Goal: Information Seeking & Learning: Learn about a topic

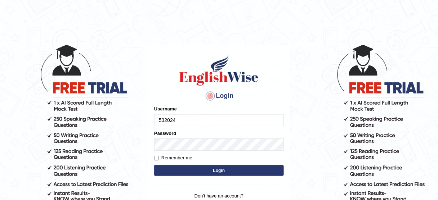
click at [197, 120] on input "532024" at bounding box center [219, 120] width 130 height 12
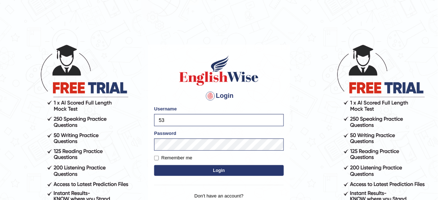
type input "5"
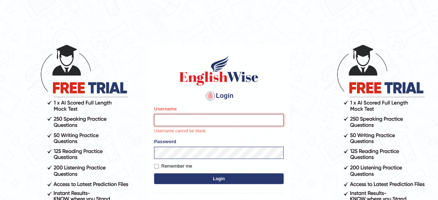
click at [256, 120] on input "Username" at bounding box center [219, 120] width 130 height 12
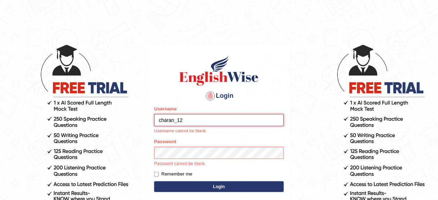
type input "charan_12"
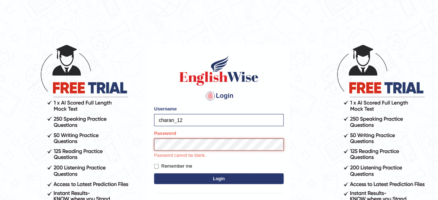
click at [154, 174] on button "Login" at bounding box center [219, 179] width 130 height 11
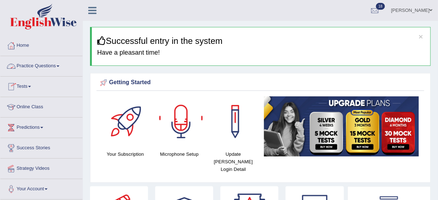
click at [26, 89] on link "Tests" at bounding box center [41, 86] width 82 height 18
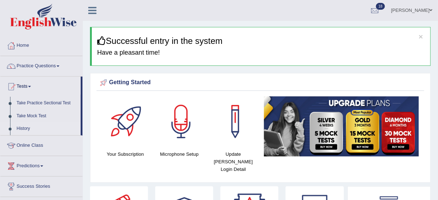
click at [26, 126] on link "History" at bounding box center [46, 128] width 67 height 13
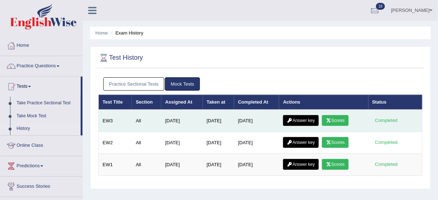
click at [340, 123] on link "Scores" at bounding box center [335, 120] width 27 height 11
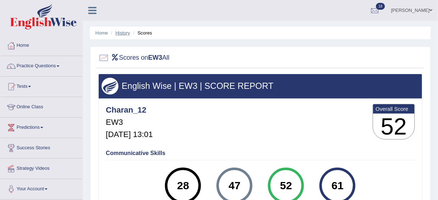
click at [121, 32] on link "History" at bounding box center [123, 32] width 14 height 5
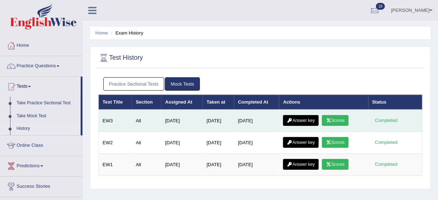
click at [301, 122] on link "Answer key" at bounding box center [301, 120] width 36 height 11
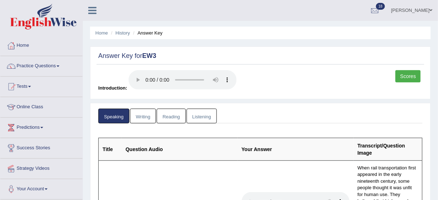
click at [197, 113] on link "Listening" at bounding box center [202, 116] width 30 height 15
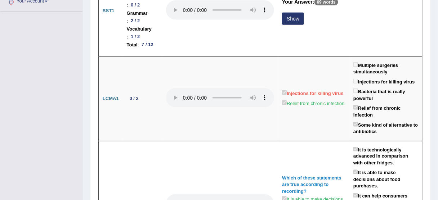
scroll to position [185, 0]
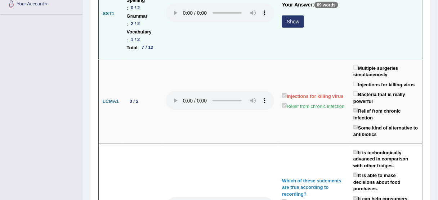
click at [292, 28] on button "Show" at bounding box center [293, 21] width 22 height 12
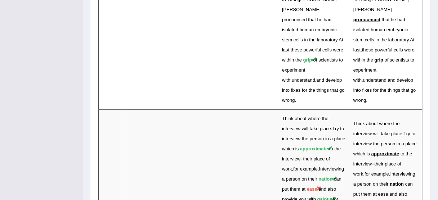
scroll to position [2172, 0]
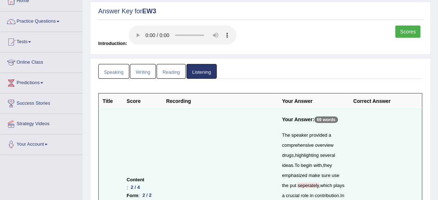
scroll to position [0, 0]
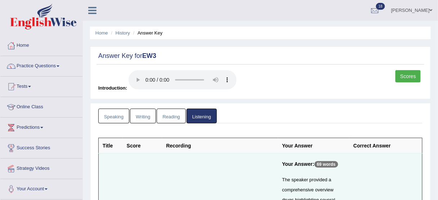
click at [145, 117] on link "Writing" at bounding box center [143, 116] width 26 height 15
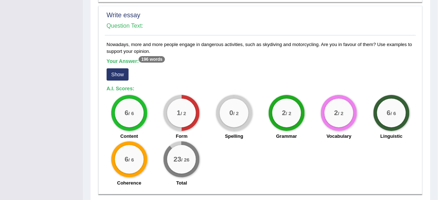
scroll to position [626, 0]
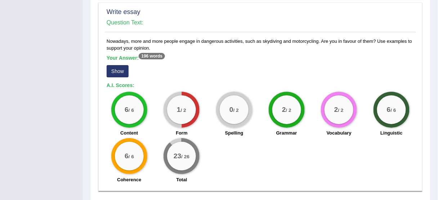
click at [118, 71] on button "Show" at bounding box center [118, 71] width 22 height 12
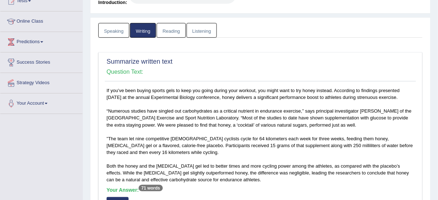
scroll to position [38, 0]
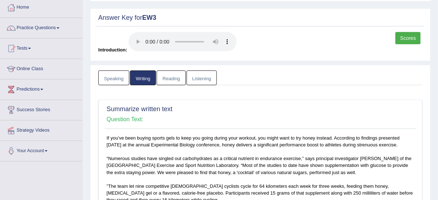
click at [205, 82] on link "Listening" at bounding box center [202, 78] width 30 height 15
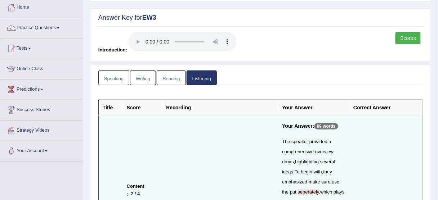
click at [164, 76] on link "Reading" at bounding box center [171, 78] width 29 height 15
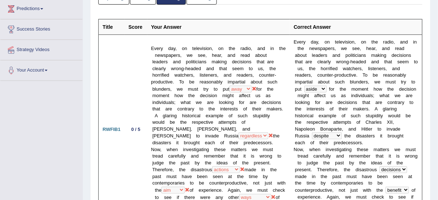
scroll to position [146, 0]
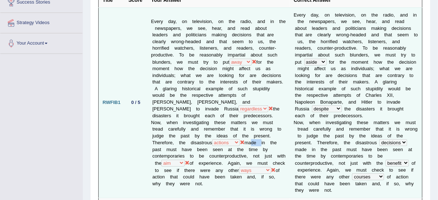
drag, startPoint x: 251, startPoint y: 134, endPoint x: 266, endPoint y: 133, distance: 14.4
click at [266, 133] on td "Every day, on television, on the radio, and in the newspapers, we see, hear, an…" at bounding box center [218, 103] width 143 height 191
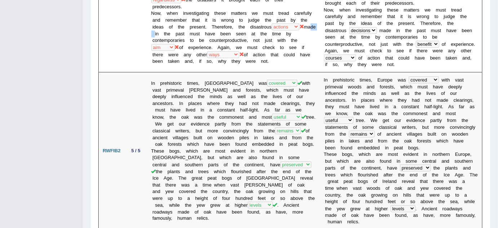
scroll to position [0, 0]
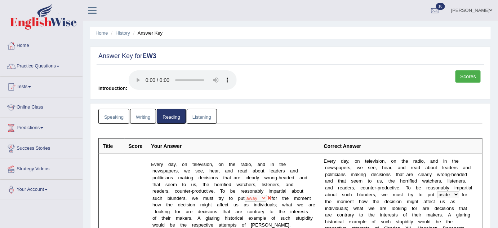
click at [108, 116] on link "Speaking" at bounding box center [113, 116] width 31 height 15
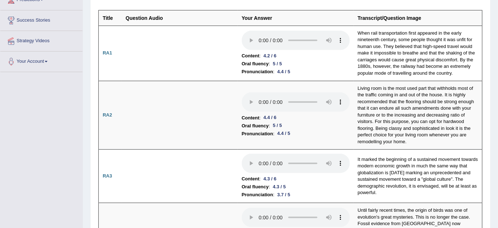
scroll to position [125, 0]
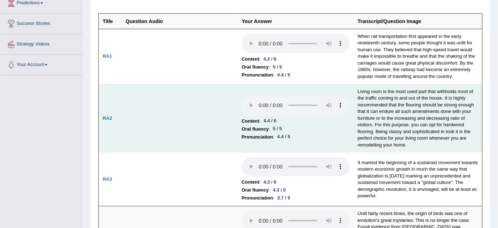
click at [189, 114] on td at bounding box center [180, 118] width 116 height 68
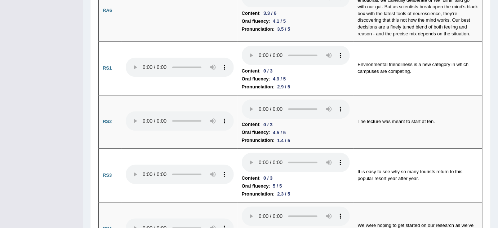
scroll to position [0, 0]
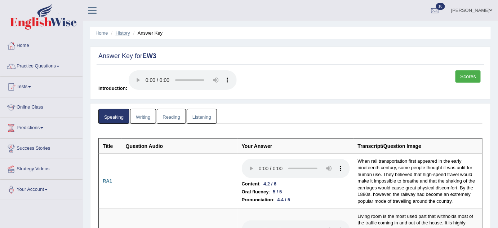
click at [120, 35] on link "History" at bounding box center [123, 32] width 14 height 5
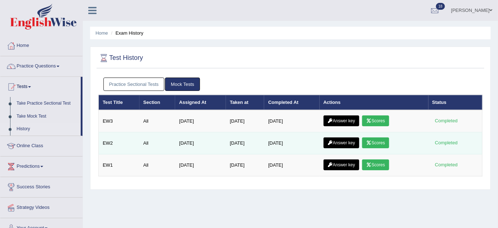
click at [375, 143] on link "Scores" at bounding box center [375, 142] width 27 height 11
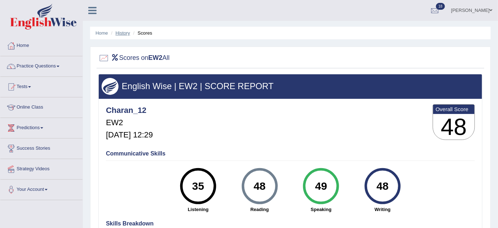
click at [121, 33] on link "History" at bounding box center [123, 32] width 14 height 5
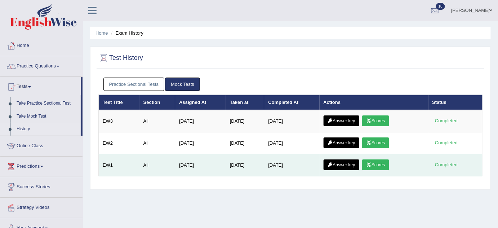
click at [377, 162] on link "Scores" at bounding box center [375, 164] width 27 height 11
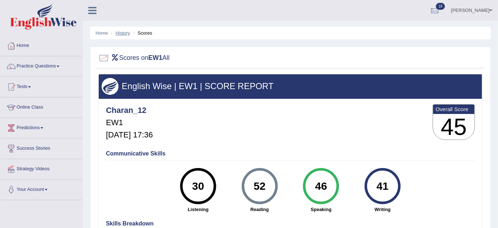
click at [121, 30] on link "History" at bounding box center [123, 32] width 14 height 5
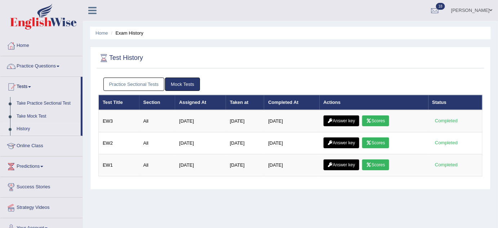
click at [136, 82] on link "Practice Sectional Tests" at bounding box center [133, 83] width 61 height 13
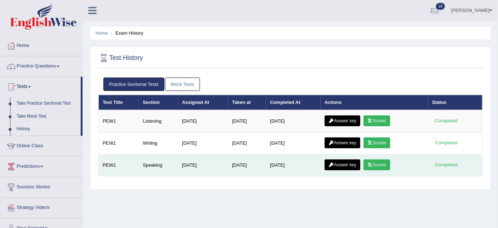
click at [386, 164] on link "Scores" at bounding box center [376, 164] width 27 height 11
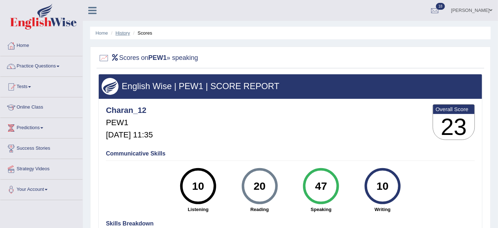
click at [124, 32] on link "History" at bounding box center [123, 32] width 14 height 5
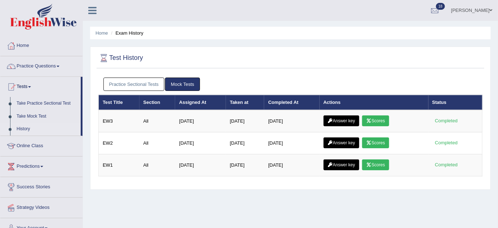
click at [487, 14] on link "Charanjit kaur" at bounding box center [471, 9] width 52 height 19
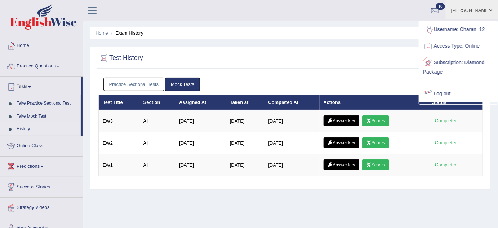
click at [430, 93] on div at bounding box center [428, 93] width 11 height 11
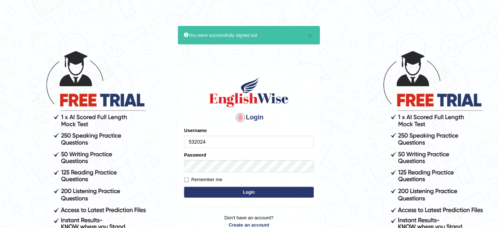
click at [268, 143] on input "532024" at bounding box center [249, 141] width 130 height 12
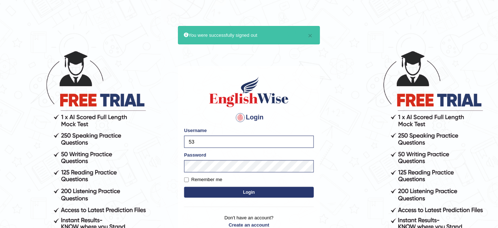
type input "5"
click at [314, 148] on div "Login Please fix the following errors: Username prabhi Password Remember me Log…" at bounding box center [249, 156] width 142 height 180
click at [250, 140] on input "prabhi" at bounding box center [249, 141] width 130 height 12
type input "prabhhsiimransingh"
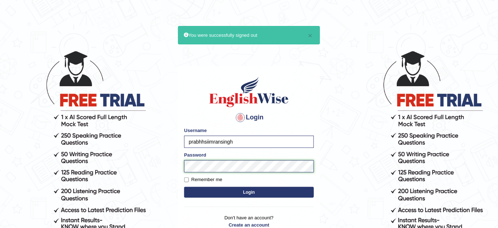
click at [184, 187] on button "Login" at bounding box center [249, 192] width 130 height 11
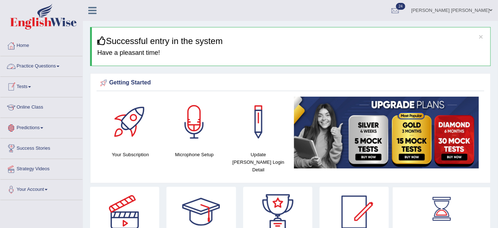
click at [29, 85] on link "Tests" at bounding box center [41, 86] width 82 height 18
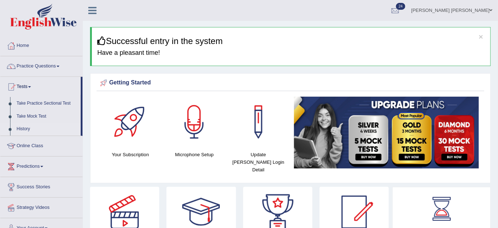
click at [24, 133] on link "History" at bounding box center [46, 128] width 67 height 13
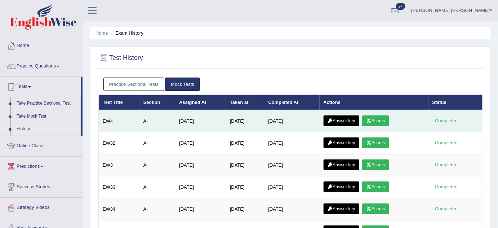
click at [381, 118] on link "Scores" at bounding box center [375, 120] width 27 height 11
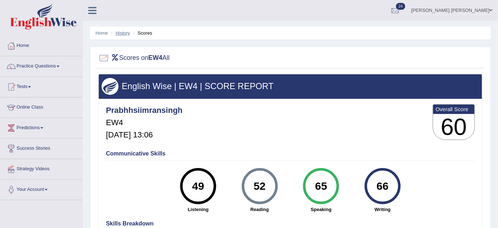
click at [120, 33] on link "History" at bounding box center [123, 32] width 14 height 5
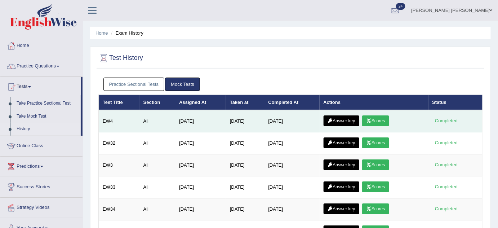
click at [339, 118] on link "Answer key" at bounding box center [341, 120] width 36 height 11
click at [341, 120] on link "Answer key" at bounding box center [341, 120] width 36 height 11
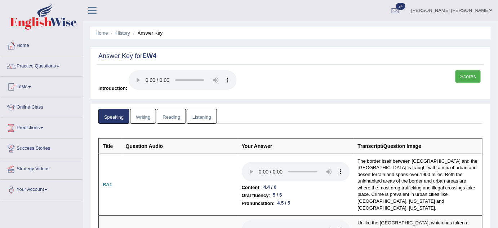
click at [206, 114] on link "Listening" at bounding box center [202, 116] width 30 height 15
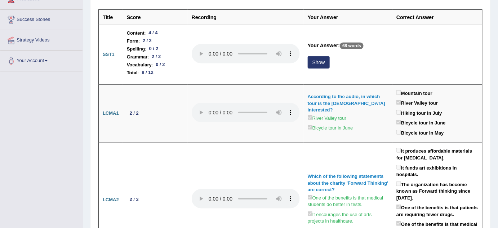
scroll to position [103, 0]
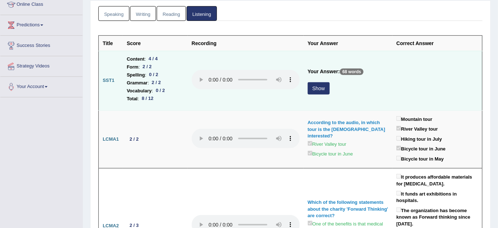
click at [319, 93] on div "Show" at bounding box center [348, 89] width 81 height 14
click at [314, 89] on button "Show" at bounding box center [319, 88] width 22 height 12
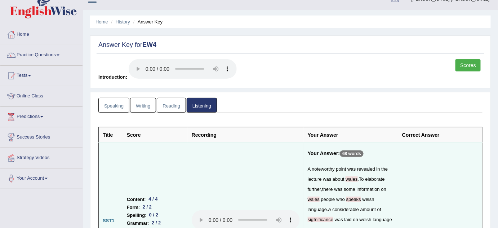
scroll to position [9, 0]
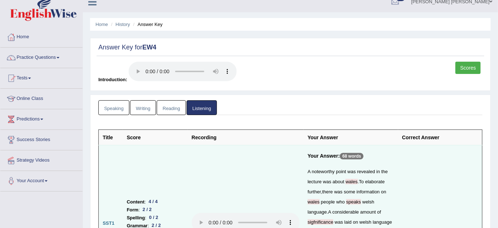
click at [170, 104] on link "Reading" at bounding box center [171, 107] width 29 height 15
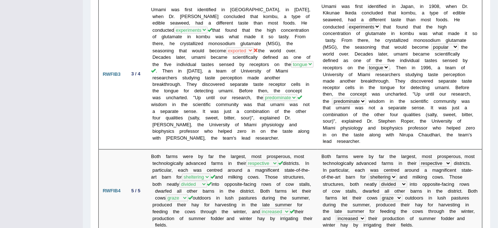
scroll to position [39, 0]
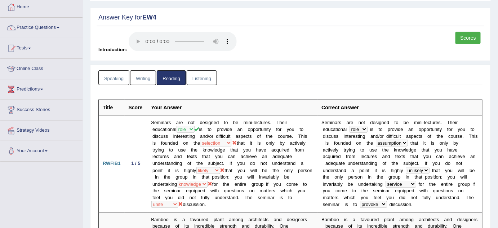
click at [143, 80] on link "Writing" at bounding box center [143, 77] width 26 height 15
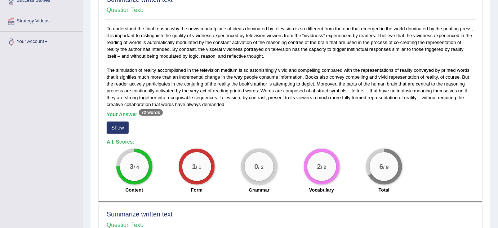
scroll to position [178, 0]
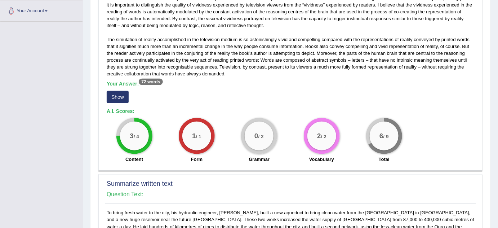
click at [117, 94] on button "Show" at bounding box center [118, 97] width 22 height 12
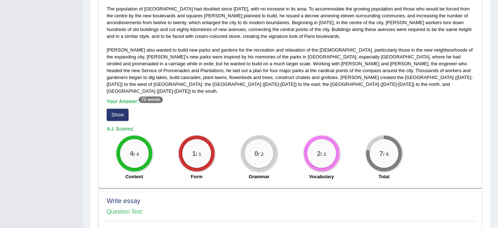
scroll to position [428, 0]
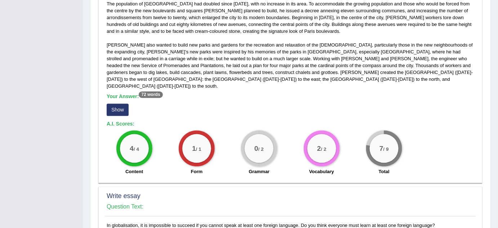
click at [120, 104] on button "Show" at bounding box center [118, 110] width 22 height 12
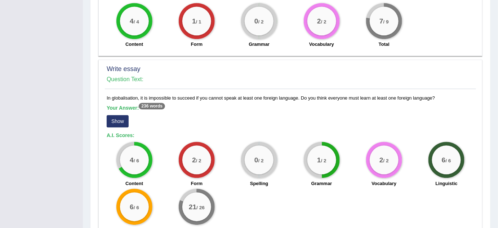
scroll to position [599, 0]
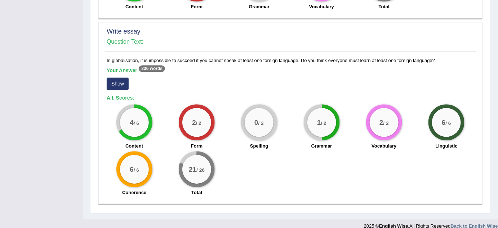
click at [115, 77] on button "Show" at bounding box center [118, 83] width 22 height 12
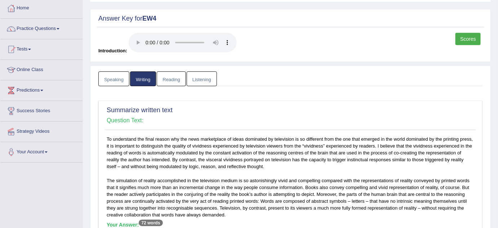
scroll to position [0, 0]
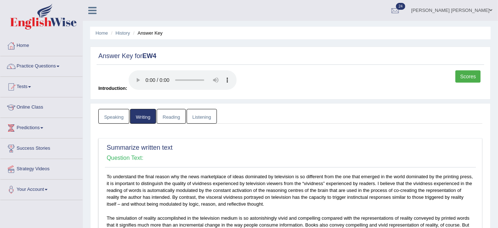
click at [466, 14] on link "Prabh Simran Singh" at bounding box center [452, 9] width 92 height 19
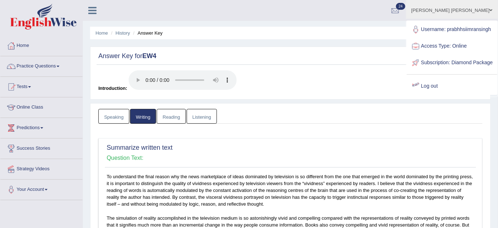
click at [435, 94] on link "Log out" at bounding box center [452, 86] width 90 height 17
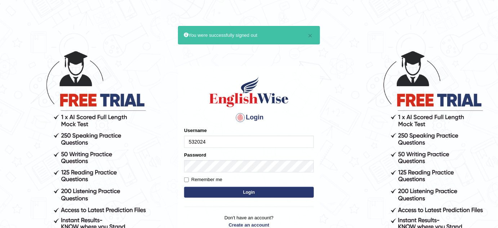
click at [238, 138] on input "532024" at bounding box center [249, 141] width 130 height 12
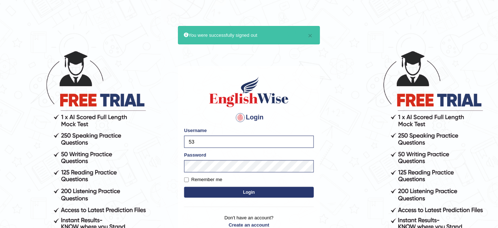
type input "5"
type input "Amy1976"
click at [295, 194] on button "Login" at bounding box center [249, 192] width 130 height 11
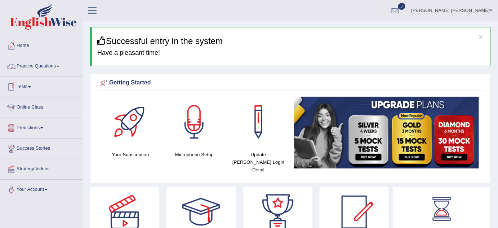
click at [41, 62] on link "Practice Questions" at bounding box center [41, 65] width 82 height 18
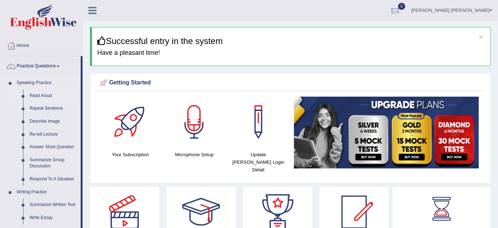
click at [42, 93] on link "Read Aloud" at bounding box center [53, 95] width 54 height 13
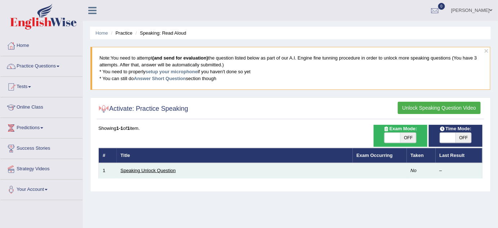
click at [137, 170] on link "Speaking Unlock Question" at bounding box center [148, 169] width 55 height 5
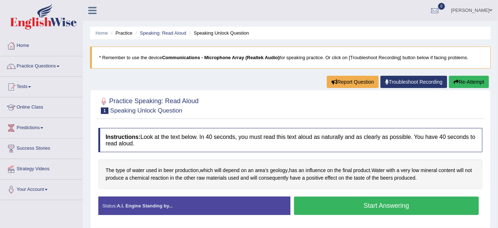
click at [327, 199] on button "Start Answering" at bounding box center [386, 205] width 185 height 18
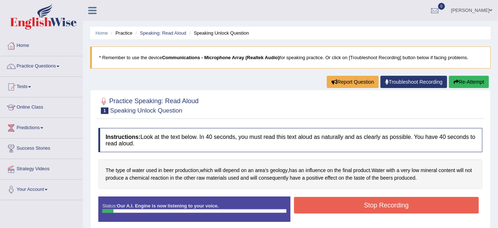
click at [327, 199] on button "Stop Recording" at bounding box center [386, 205] width 185 height 17
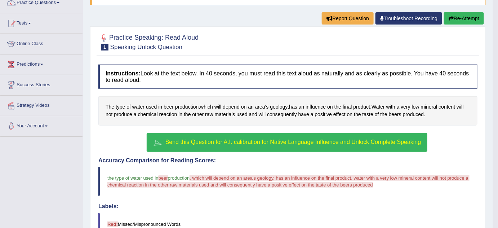
scroll to position [79, 0]
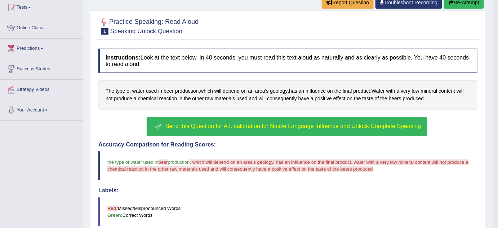
click at [414, 124] on span "Send this Question for A.I. calibration for Native Language Influence and Unloc…" at bounding box center [293, 126] width 256 height 6
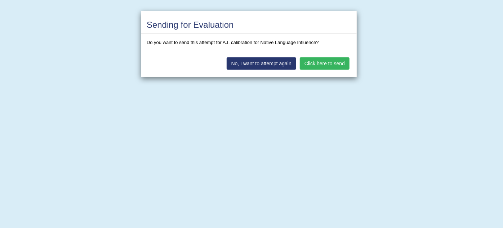
click at [339, 64] on button "Click here to send" at bounding box center [325, 63] width 50 height 12
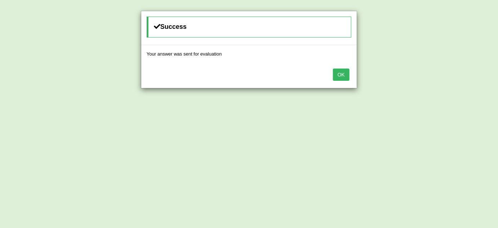
click at [341, 74] on button "OK" at bounding box center [341, 74] width 17 height 12
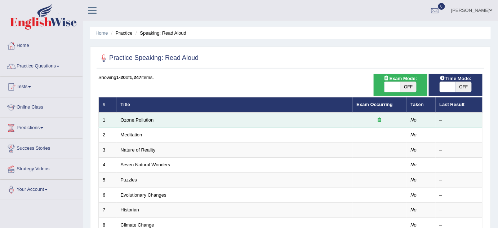
click at [126, 118] on link "Ozone Pollution" at bounding box center [137, 119] width 33 height 5
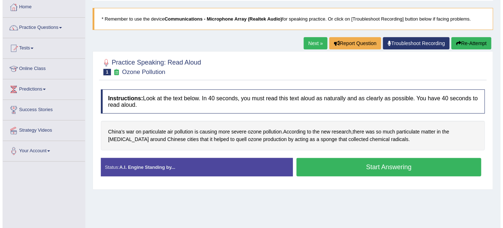
scroll to position [50, 0]
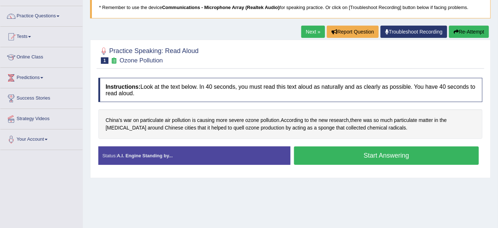
click at [421, 157] on button "Start Answering" at bounding box center [386, 155] width 185 height 18
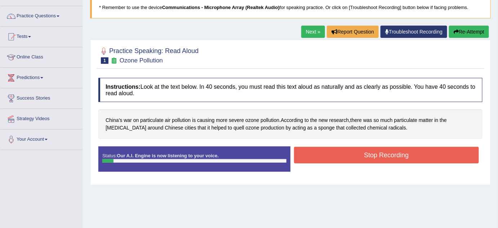
click at [421, 157] on button "Stop Recording" at bounding box center [386, 155] width 185 height 17
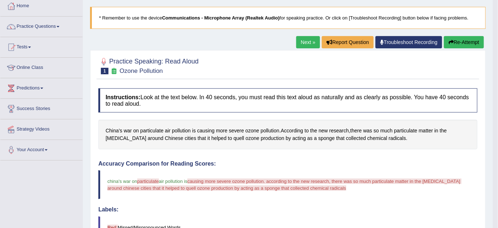
scroll to position [0, 0]
